Goal: Transaction & Acquisition: Purchase product/service

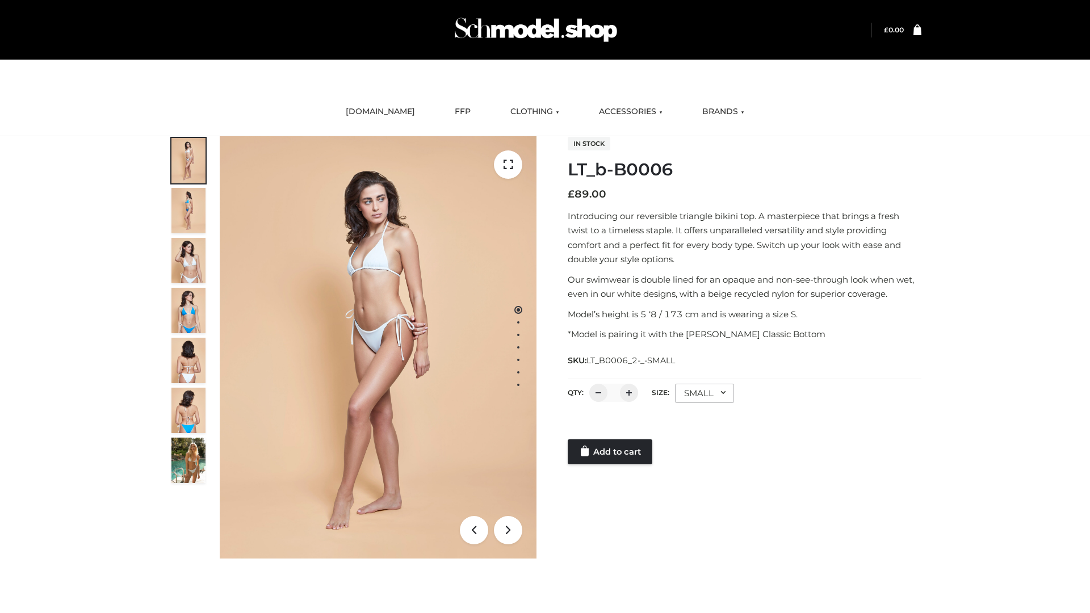
click at [611, 452] on link "Add to cart" at bounding box center [610, 451] width 85 height 25
